Goal: Information Seeking & Learning: Find specific page/section

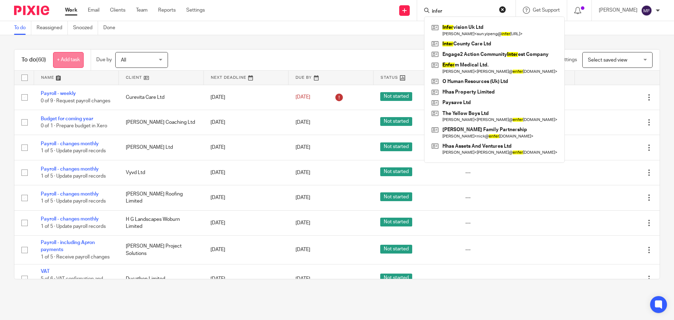
scroll to position [35, 0]
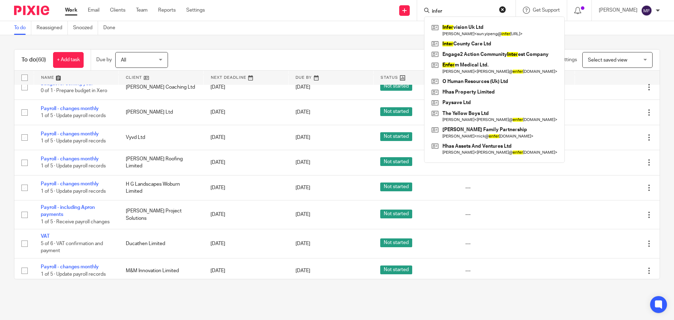
click at [348, 9] on div "Send new email Create task Add client Request signature infer Infer vision Uk L…" at bounding box center [444, 10] width 459 height 21
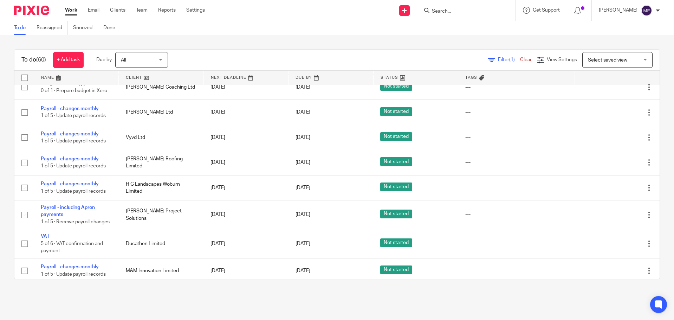
click at [446, 12] on input "Search" at bounding box center [462, 11] width 63 height 6
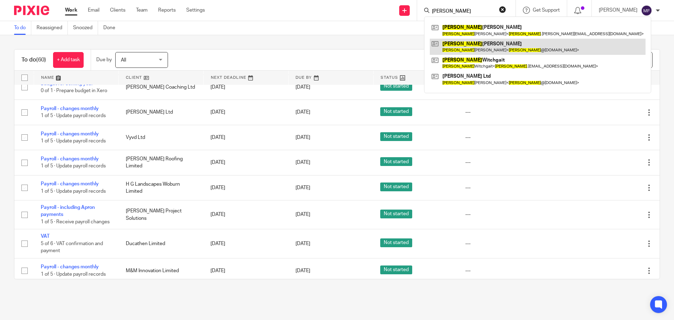
type input "sharon"
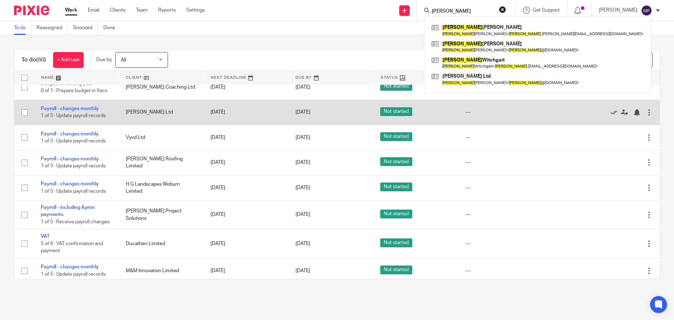
scroll to position [0, 0]
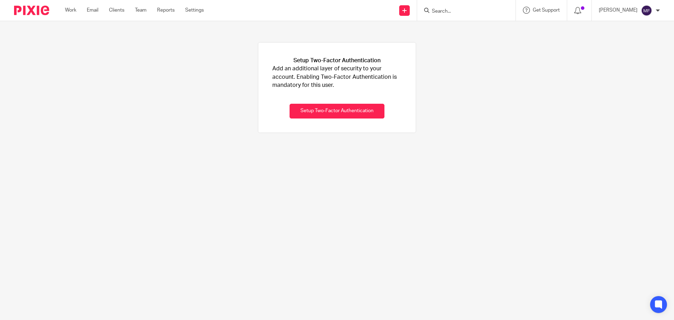
click at [449, 9] on input "Search" at bounding box center [462, 11] width 63 height 6
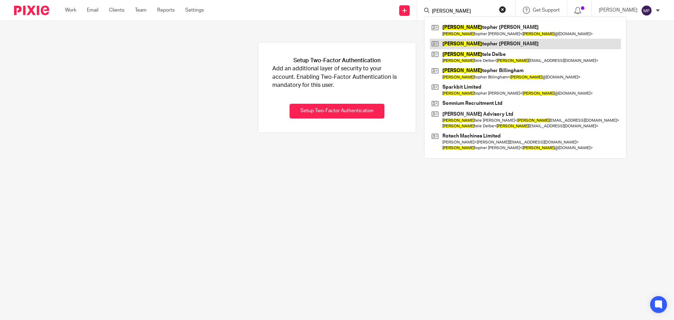
type input "chris"
click at [481, 41] on link at bounding box center [525, 44] width 191 height 11
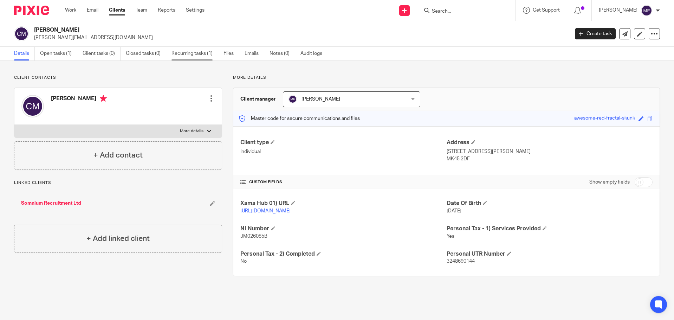
click at [176, 52] on link "Recurring tasks (1)" at bounding box center [195, 54] width 47 height 14
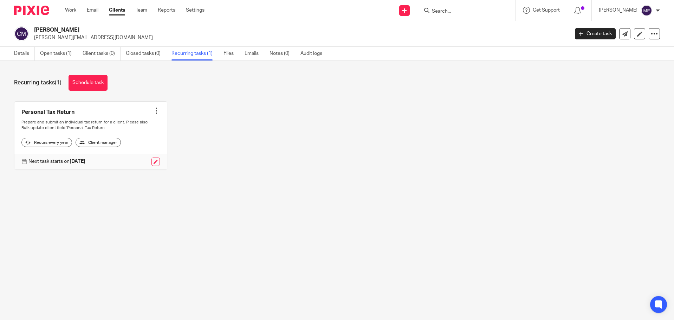
click at [464, 11] on input "Search" at bounding box center [462, 11] width 63 height 6
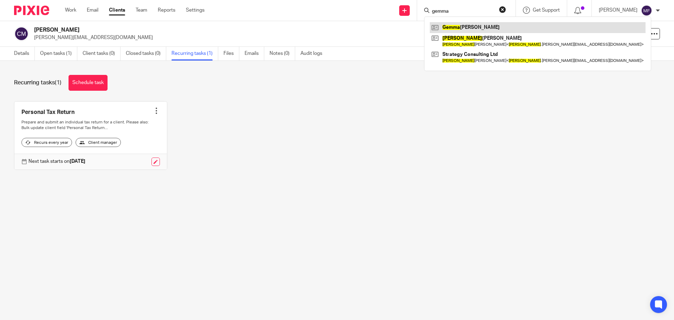
type input "gemma"
click at [479, 25] on link at bounding box center [538, 27] width 216 height 11
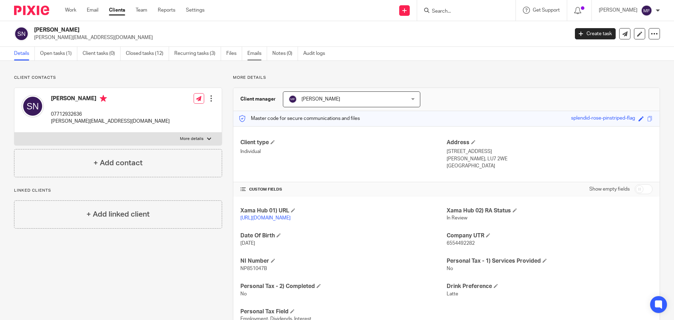
click at [258, 49] on link "Emails" at bounding box center [257, 54] width 20 height 14
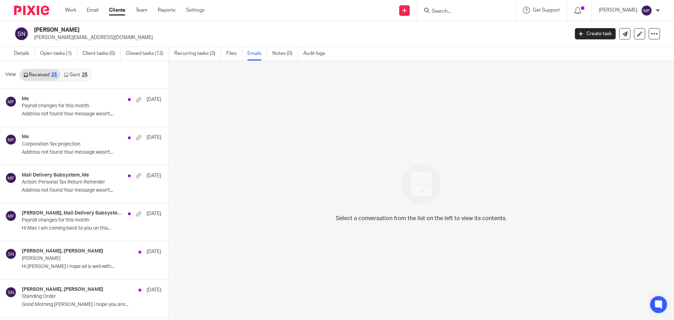
click at [70, 76] on link "Sent 25" at bounding box center [75, 74] width 30 height 11
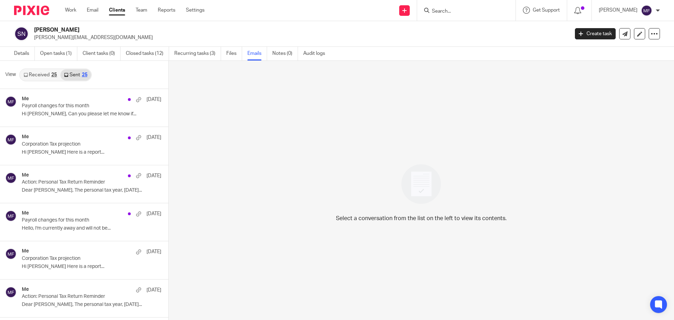
click at [41, 72] on link "Received 25" at bounding box center [40, 74] width 40 height 11
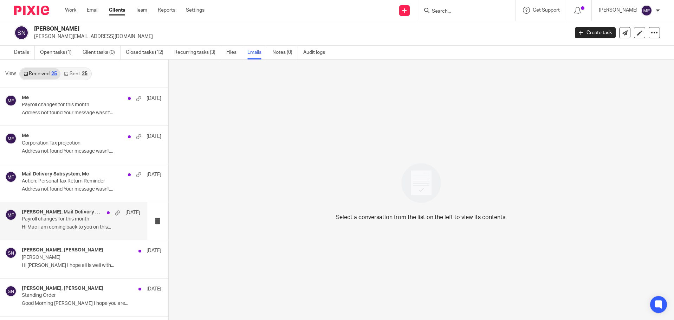
click at [40, 224] on div "Sharon Norton-Marshall, Mail Delivery Subsystem, Me 21 Jul Payroll changes for …" at bounding box center [81, 221] width 118 height 24
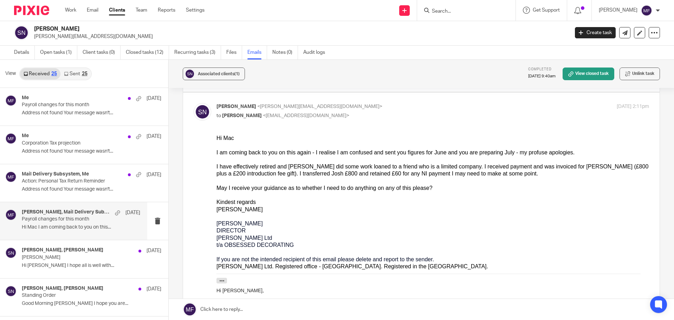
scroll to position [316, 0]
click at [78, 75] on link "Sent 25" at bounding box center [75, 73] width 30 height 11
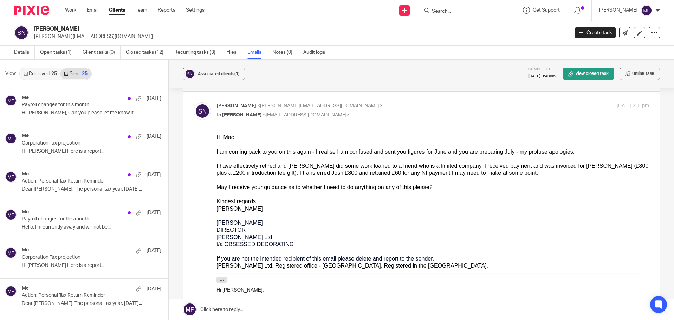
click at [43, 73] on link "Received 25" at bounding box center [40, 73] width 40 height 11
